Goal: Information Seeking & Learning: Learn about a topic

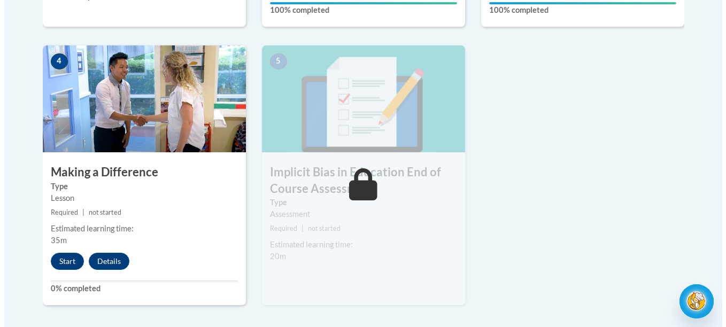
scroll to position [597, 0]
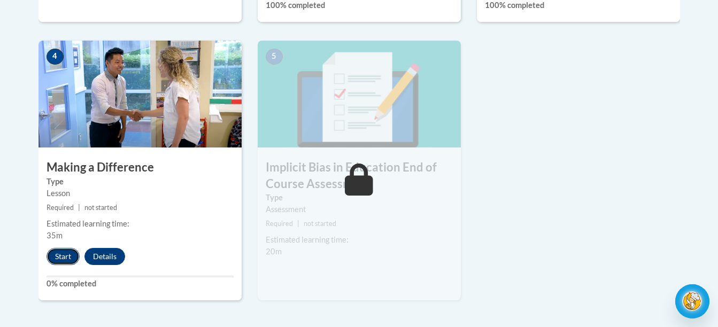
click at [58, 257] on button "Start" at bounding box center [63, 256] width 33 height 17
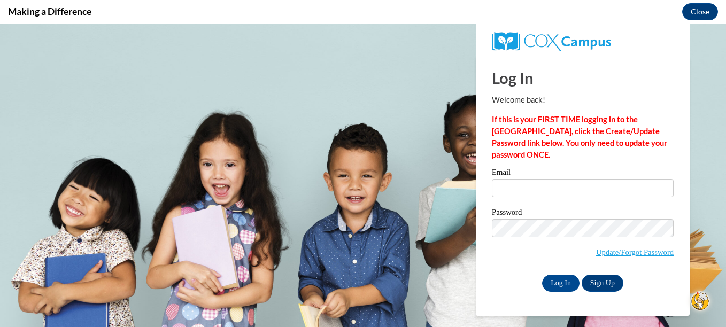
scroll to position [0, 0]
click at [510, 168] on label "Email" at bounding box center [583, 173] width 182 height 11
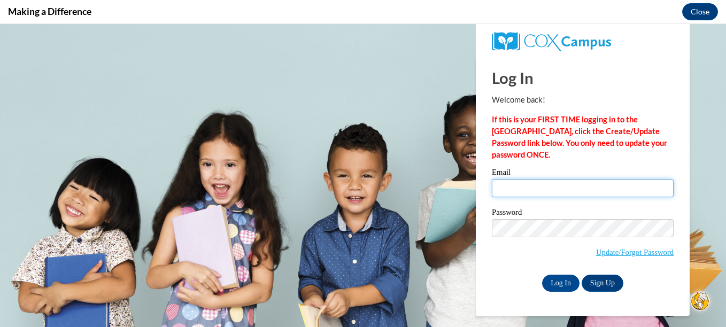
click at [510, 179] on input "Email" at bounding box center [583, 188] width 182 height 18
click at [526, 180] on input "Email" at bounding box center [583, 188] width 182 height 18
type input "yvonnef155@yahoo.com"
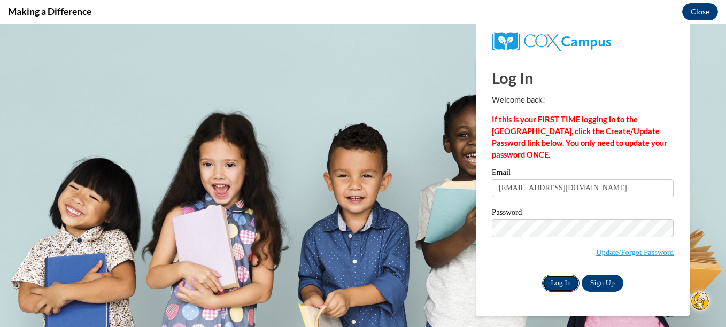
click at [561, 282] on input "Log In" at bounding box center [560, 283] width 37 height 17
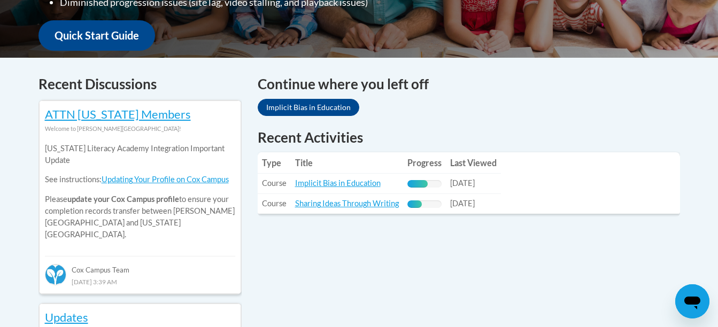
scroll to position [398, 0]
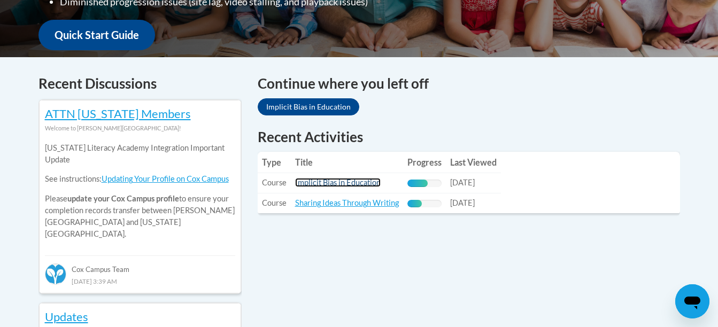
click at [363, 181] on link "Implicit Bias in Education" at bounding box center [338, 182] width 86 height 9
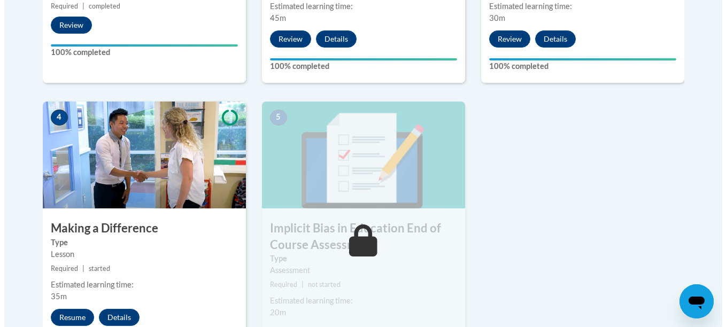
scroll to position [537, 0]
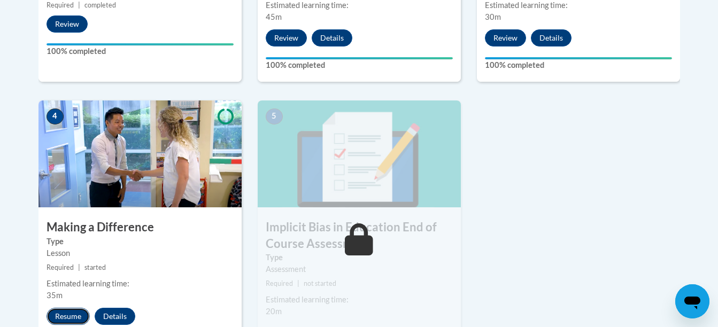
click at [71, 312] on button "Resume" at bounding box center [68, 316] width 43 height 17
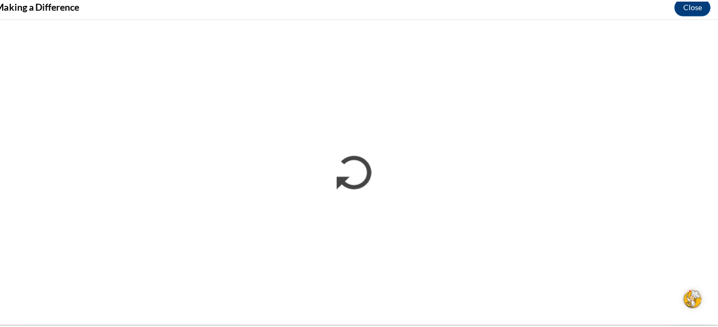
scroll to position [534, 0]
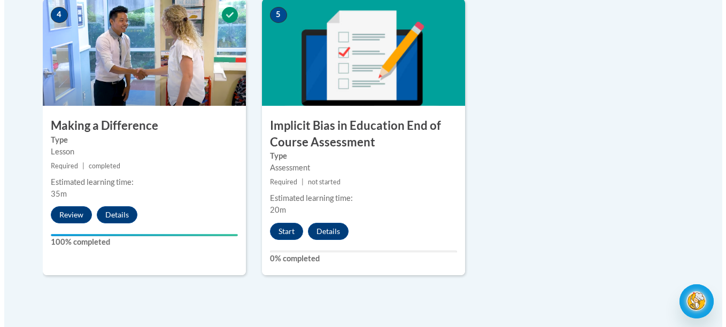
scroll to position [639, 0]
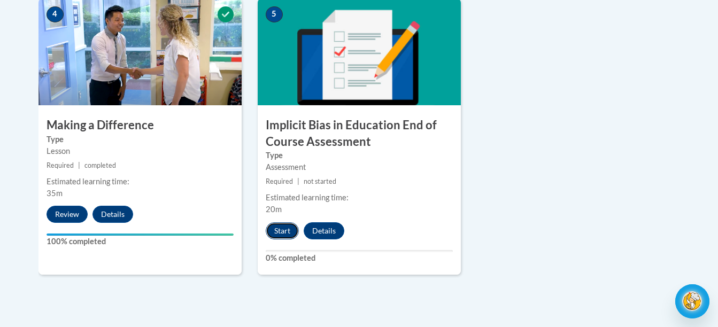
click at [283, 231] on button "Start" at bounding box center [282, 230] width 33 height 17
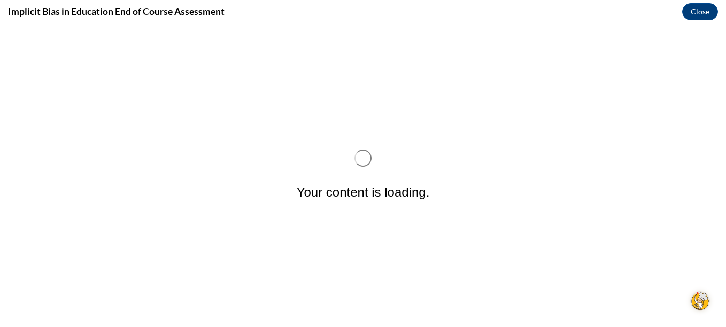
scroll to position [0, 0]
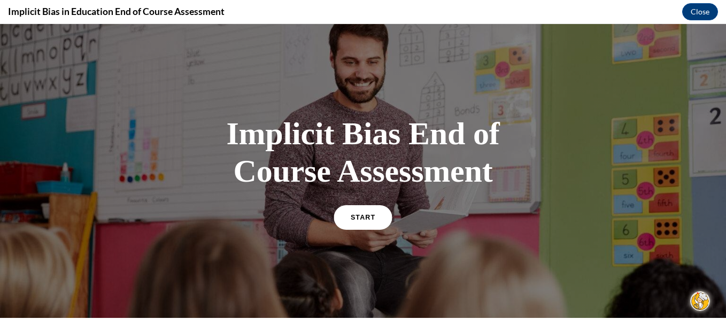
click at [352, 220] on span "START" at bounding box center [363, 217] width 25 height 8
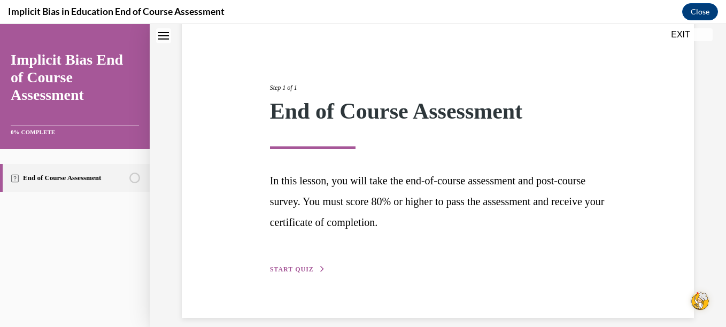
scroll to position [103, 0]
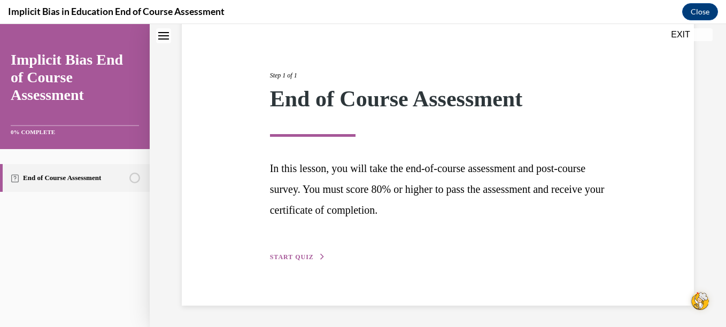
click at [286, 259] on span "START QUIZ" at bounding box center [292, 256] width 44 height 7
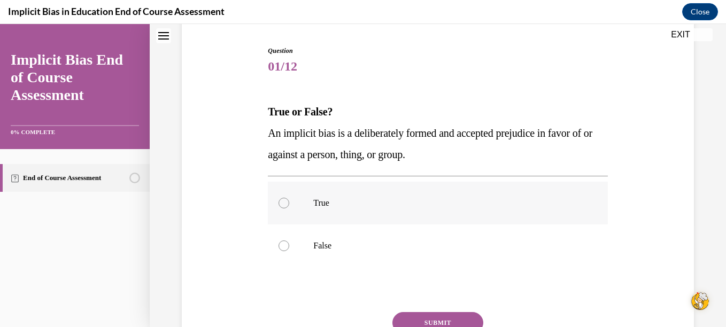
click at [284, 204] on div at bounding box center [284, 203] width 11 height 11
click at [284, 204] on input "True" at bounding box center [284, 203] width 11 height 11
radio input "true"
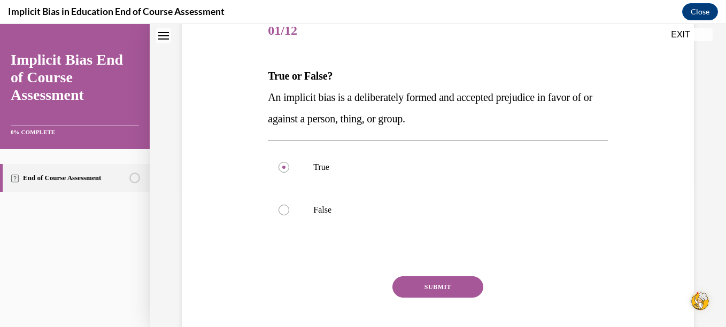
scroll to position [197, 0]
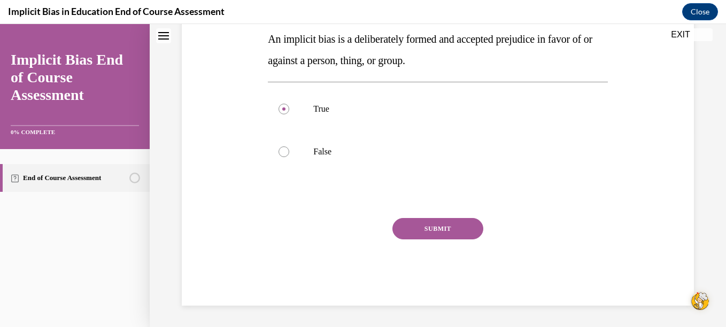
click at [445, 224] on button "SUBMIT" at bounding box center [437, 228] width 91 height 21
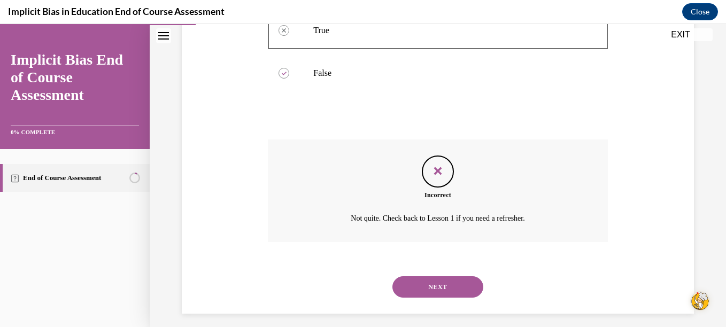
scroll to position [283, 0]
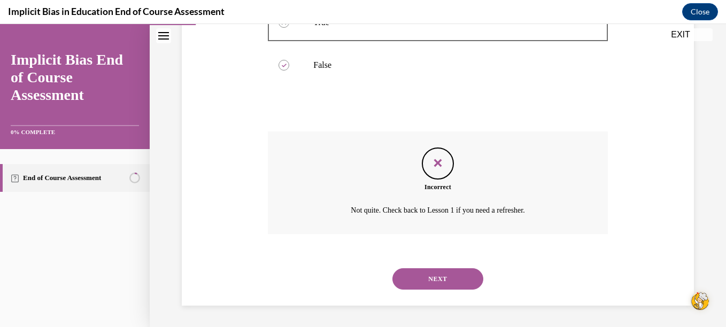
click at [405, 152] on div "Incorrect Not quite. Check back to Lesson 1 if you need a refresher." at bounding box center [438, 183] width 340 height 103
click at [450, 280] on button "NEXT" at bounding box center [437, 278] width 91 height 21
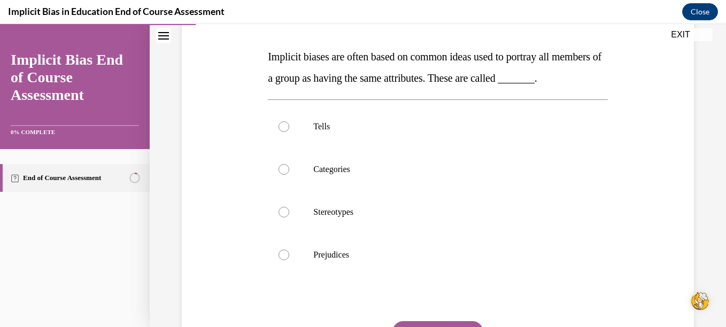
scroll to position [158, 0]
click at [283, 217] on div at bounding box center [284, 211] width 11 height 11
click at [283, 217] on input "Stereotypes" at bounding box center [284, 211] width 11 height 11
radio input "true"
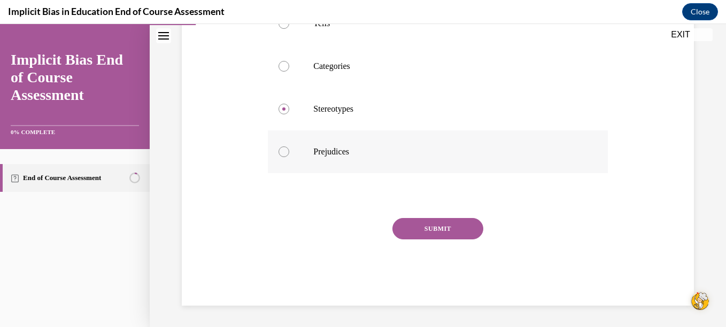
scroll to position [282, 0]
click at [438, 224] on button "SUBMIT" at bounding box center [437, 228] width 91 height 21
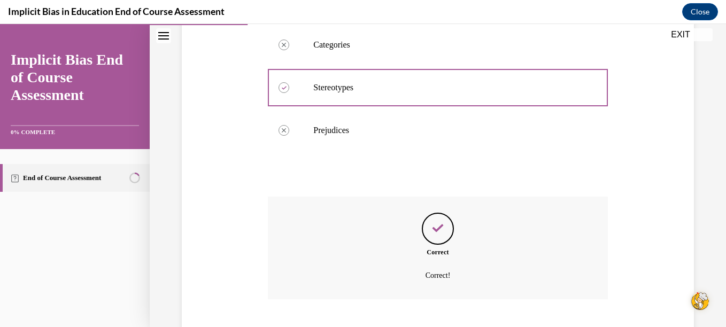
scroll to position [369, 0]
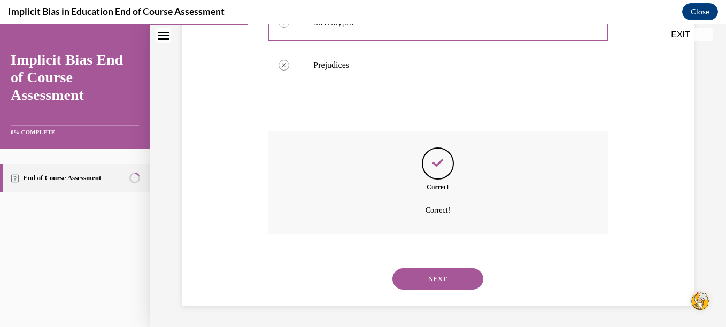
click at [445, 272] on button "NEXT" at bounding box center [437, 278] width 91 height 21
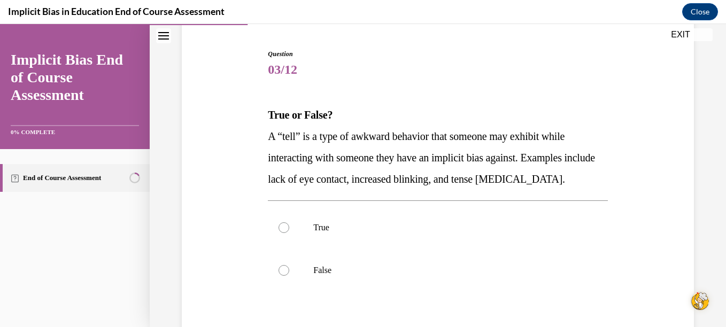
scroll to position [100, 0]
click at [282, 228] on div at bounding box center [284, 227] width 11 height 11
click at [282, 228] on input "True" at bounding box center [284, 227] width 11 height 11
radio input "true"
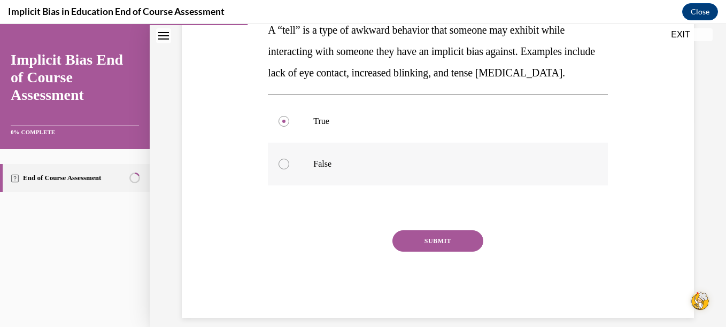
scroll to position [206, 0]
click at [430, 240] on button "SUBMIT" at bounding box center [437, 240] width 91 height 21
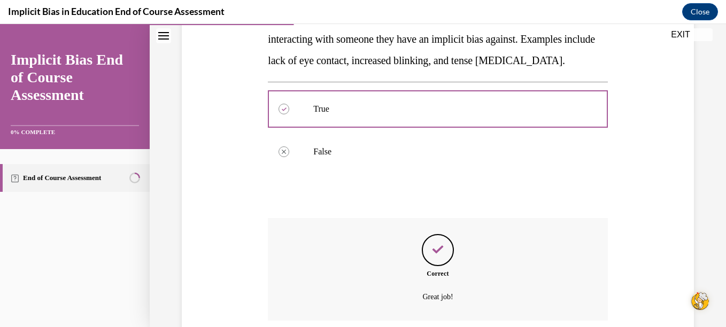
scroll to position [305, 0]
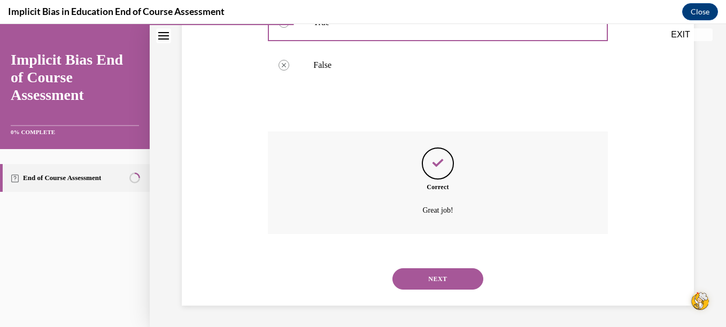
click at [432, 278] on button "NEXT" at bounding box center [437, 278] width 91 height 21
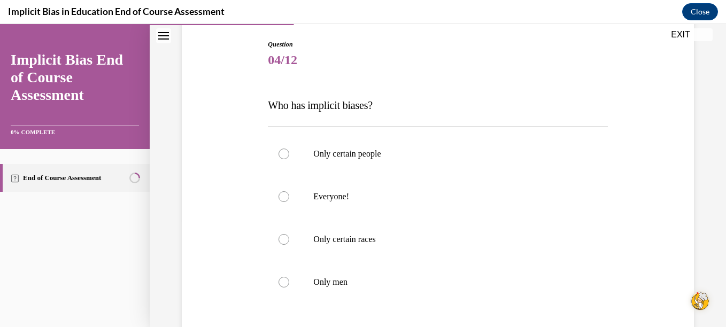
scroll to position [118, 0]
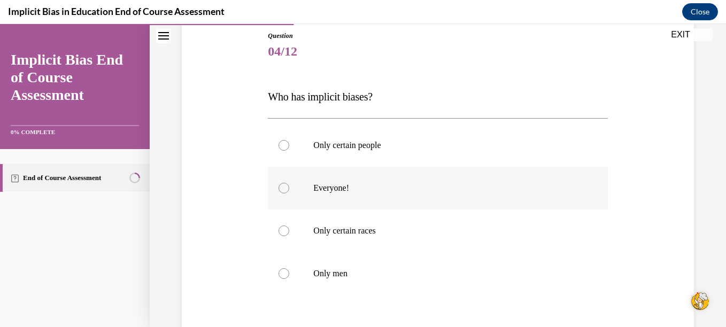
click at [280, 188] on div at bounding box center [284, 188] width 11 height 11
click at [280, 188] on input "Everyone!" at bounding box center [284, 188] width 11 height 11
radio input "true"
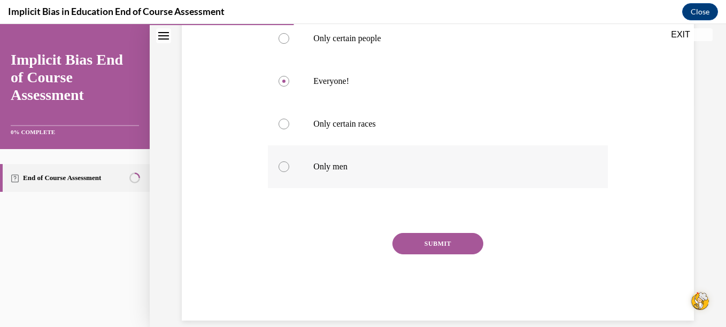
scroll to position [225, 0]
click at [449, 238] on button "SUBMIT" at bounding box center [437, 243] width 91 height 21
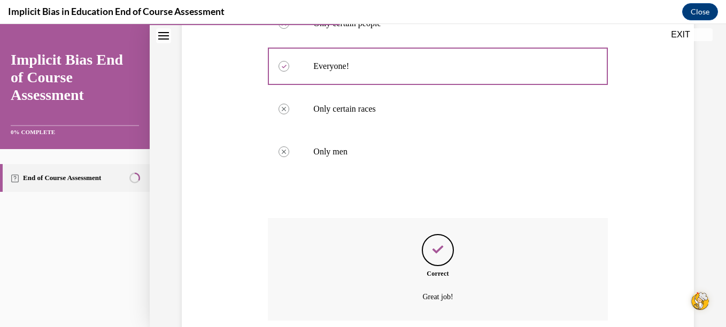
scroll to position [326, 0]
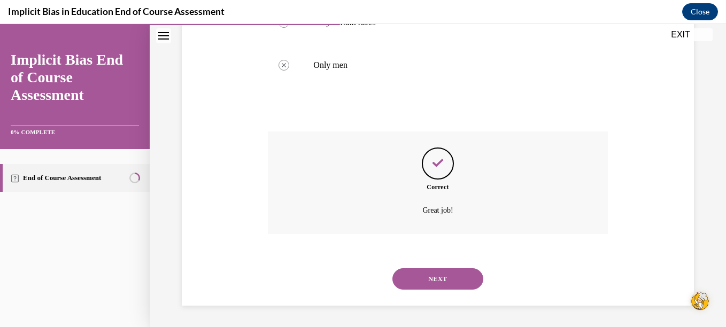
click at [419, 282] on button "NEXT" at bounding box center [437, 278] width 91 height 21
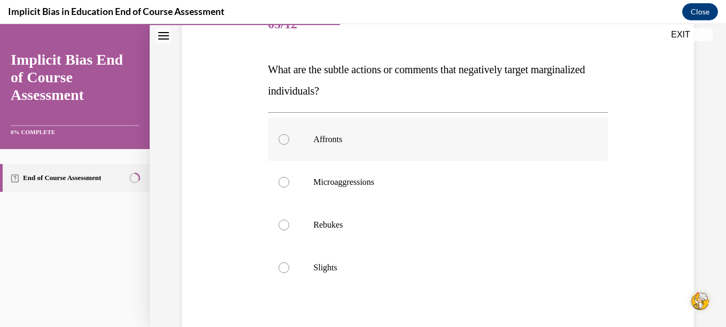
scroll to position [145, 0]
click at [471, 234] on label "Rebukes" at bounding box center [438, 224] width 340 height 43
click at [289, 230] on input "Rebukes" at bounding box center [284, 224] width 11 height 11
radio input "true"
click at [282, 179] on div at bounding box center [284, 181] width 11 height 11
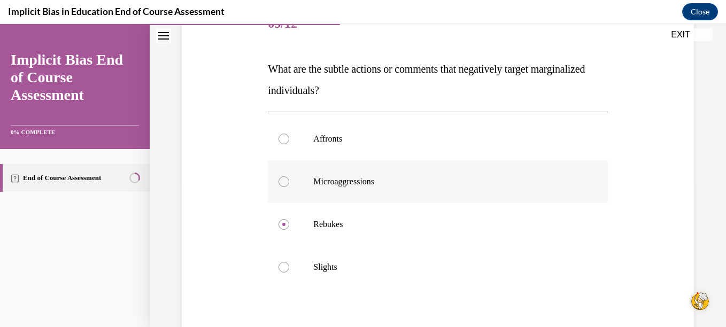
click at [282, 179] on input "Microaggressions" at bounding box center [284, 181] width 11 height 11
radio input "true"
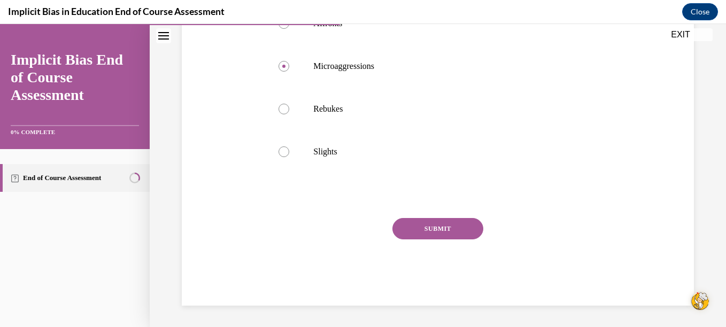
click at [445, 222] on button "SUBMIT" at bounding box center [437, 228] width 91 height 21
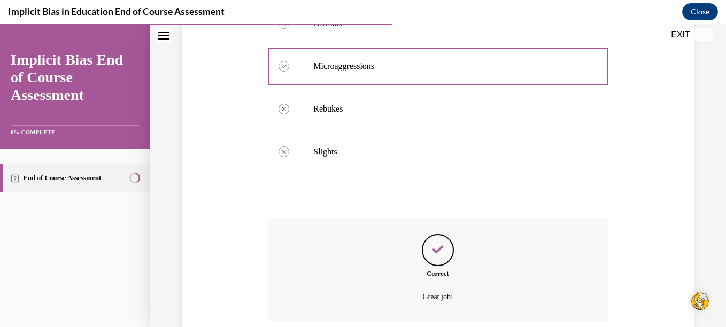
scroll to position [348, 0]
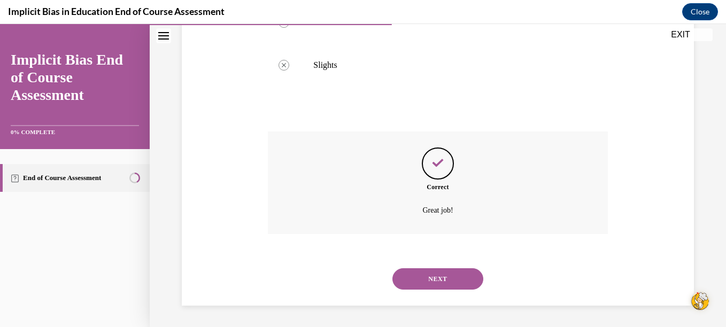
click at [441, 279] on button "NEXT" at bounding box center [437, 278] width 91 height 21
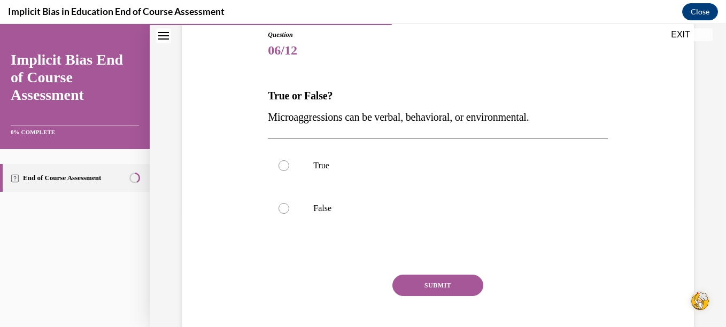
scroll to position [121, 0]
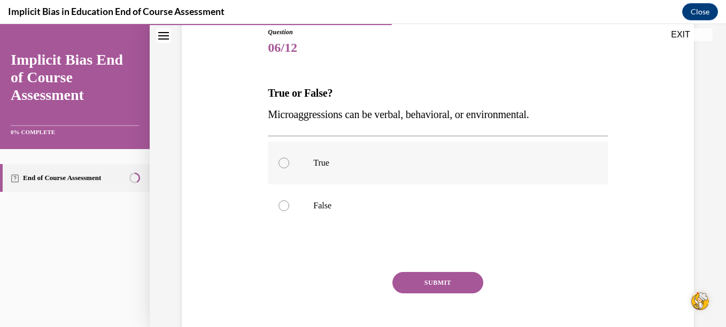
click at [279, 161] on div at bounding box center [284, 163] width 11 height 11
click at [279, 161] on input "True" at bounding box center [284, 163] width 11 height 11
radio input "true"
click at [414, 287] on button "SUBMIT" at bounding box center [437, 282] width 91 height 21
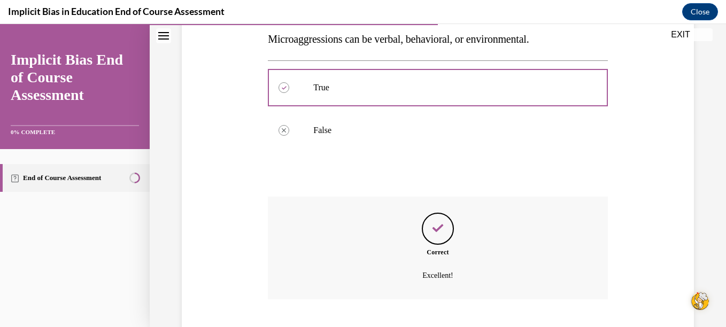
scroll to position [262, 0]
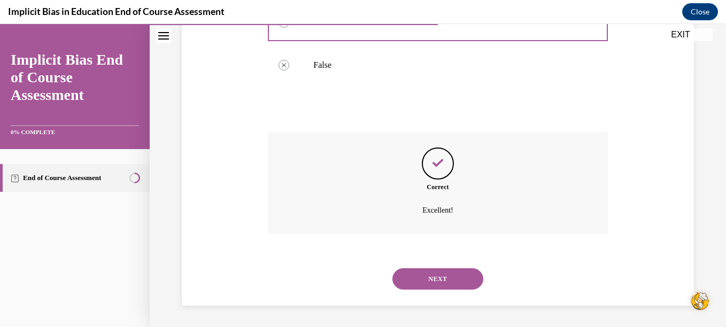
click at [422, 274] on button "NEXT" at bounding box center [437, 278] width 91 height 21
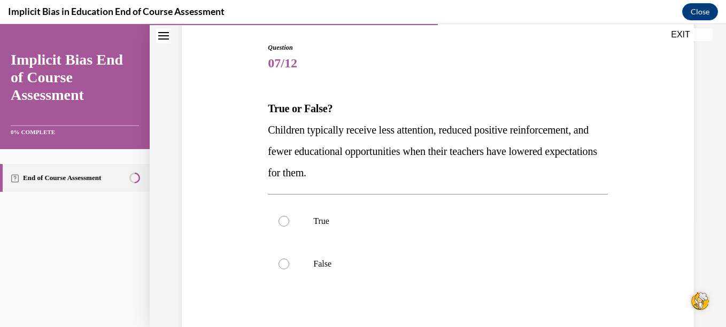
scroll to position [106, 0]
click at [285, 220] on div at bounding box center [284, 220] width 11 height 11
click at [285, 220] on input "True" at bounding box center [284, 220] width 11 height 11
radio input "true"
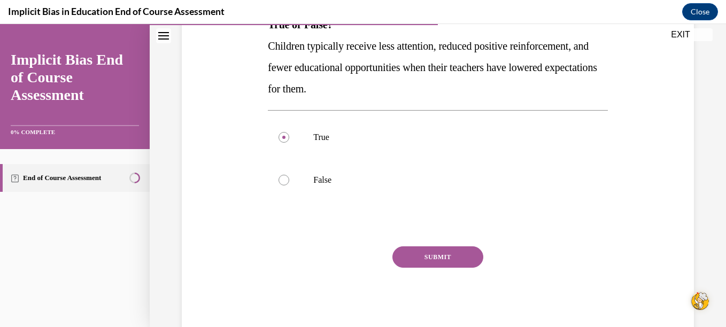
scroll to position [190, 0]
click at [437, 258] on button "SUBMIT" at bounding box center [437, 256] width 91 height 21
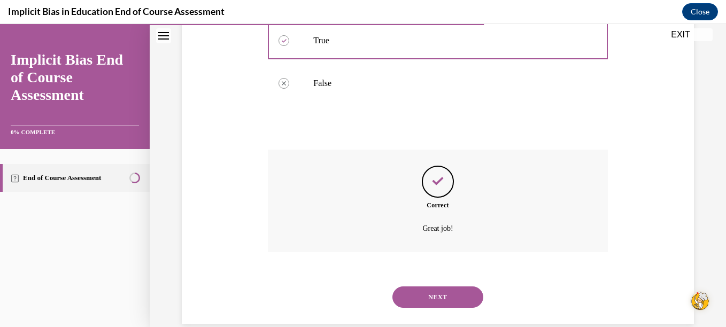
scroll to position [305, 0]
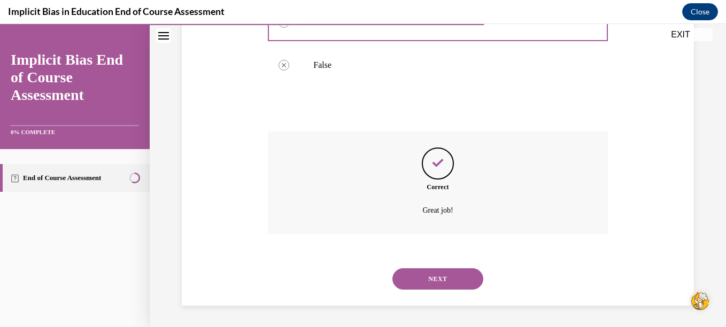
click at [436, 272] on button "NEXT" at bounding box center [437, 278] width 91 height 21
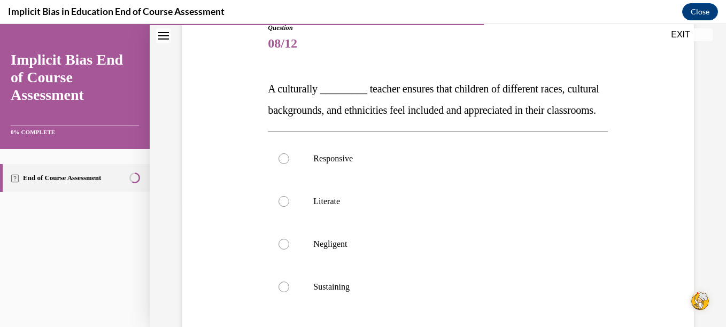
scroll to position [126, 0]
